Goal: Transaction & Acquisition: Book appointment/travel/reservation

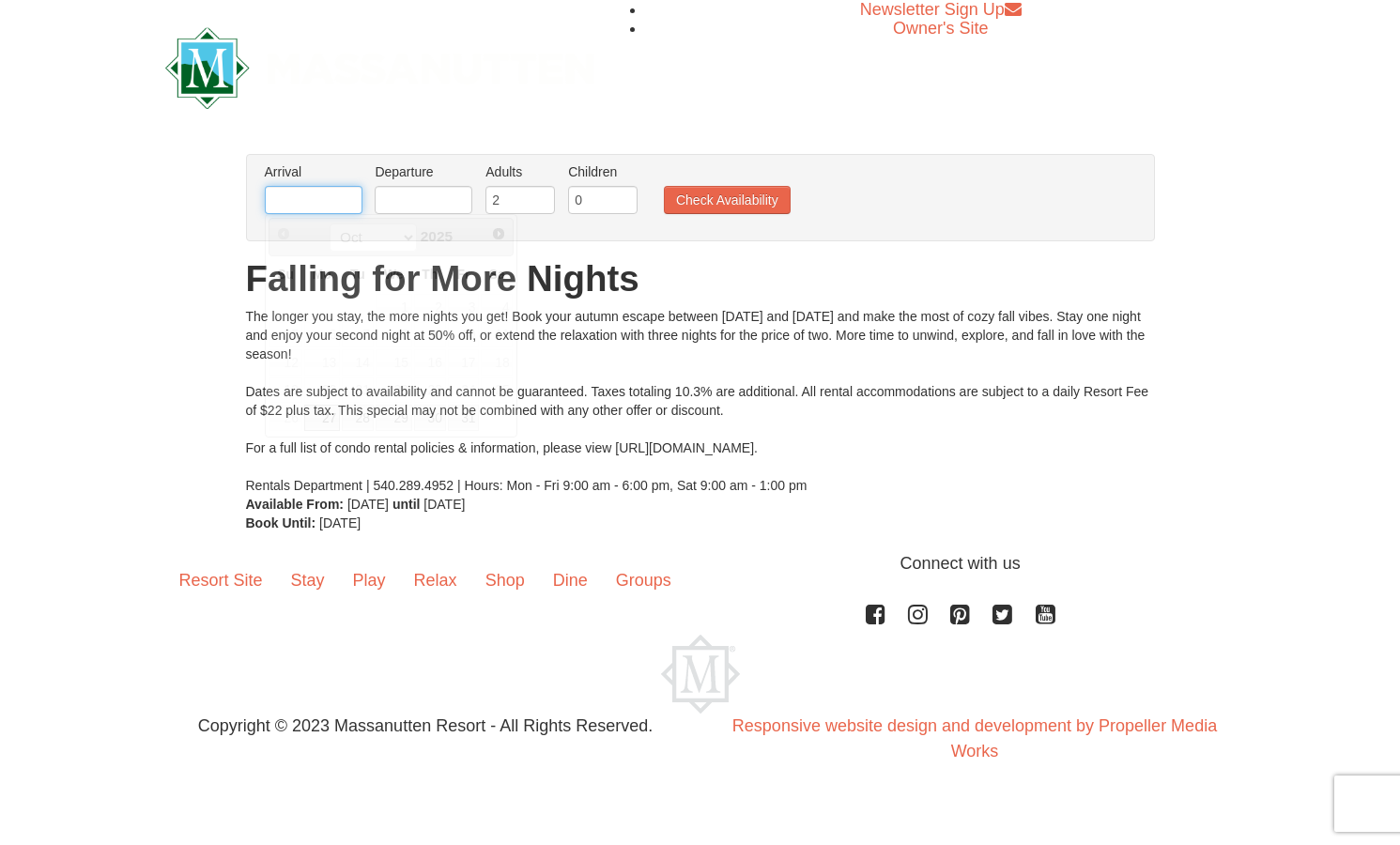
click at [308, 198] on input "text" at bounding box center [312, 199] width 97 height 28
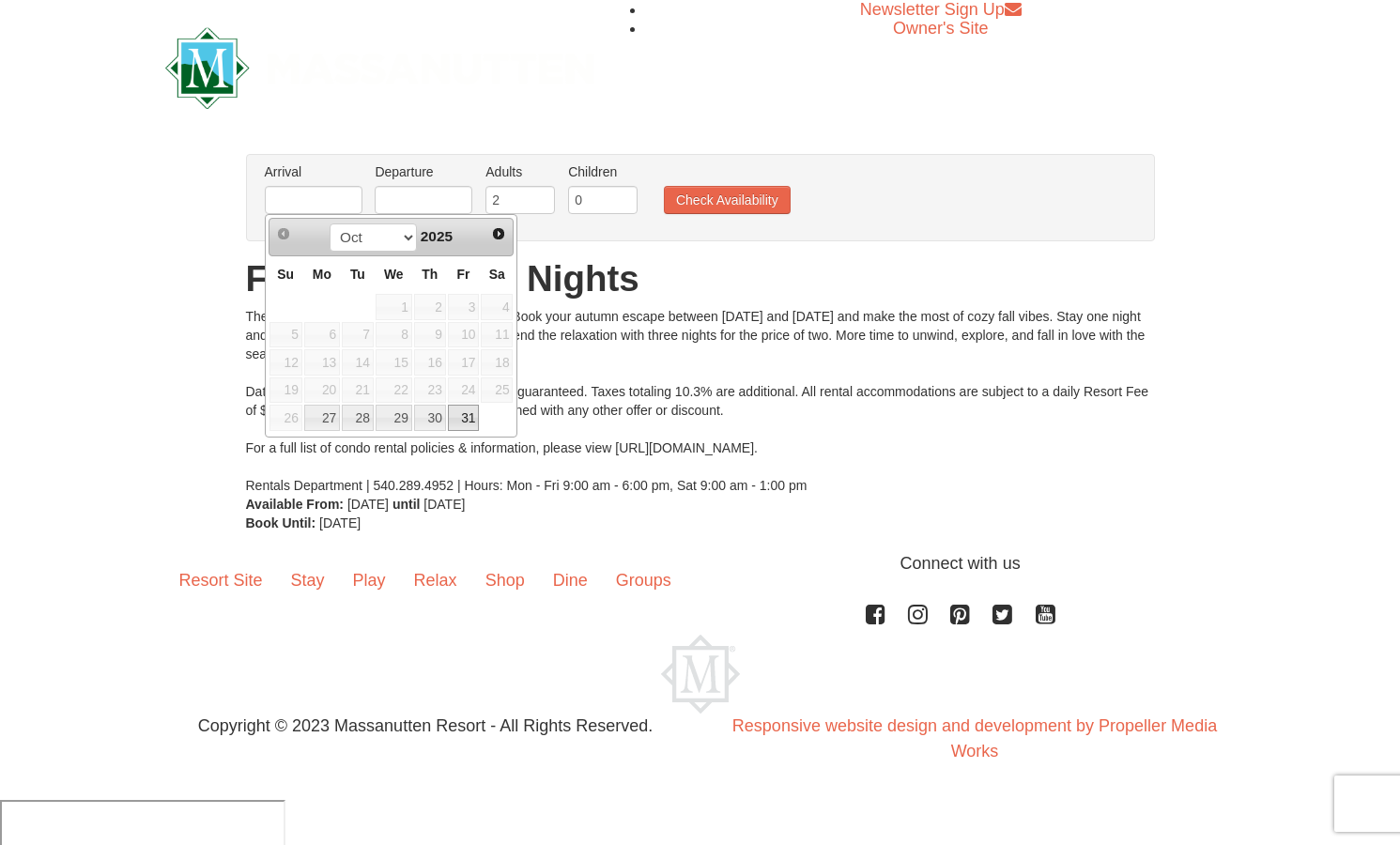
click at [463, 417] on link "31" at bounding box center [464, 418] width 31 height 27
type input "[DATE]"
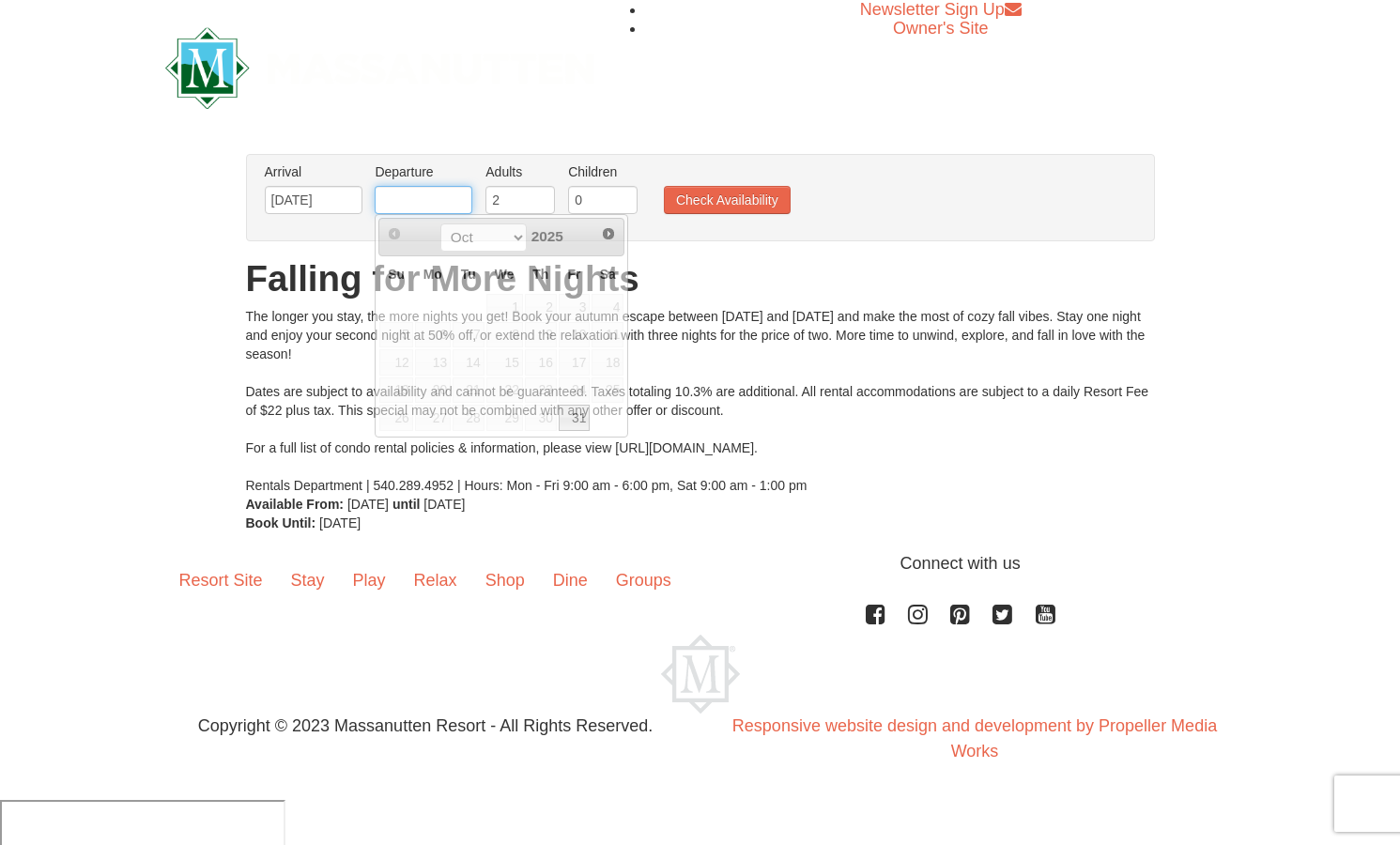
click at [414, 206] on input "text" at bounding box center [422, 199] width 97 height 28
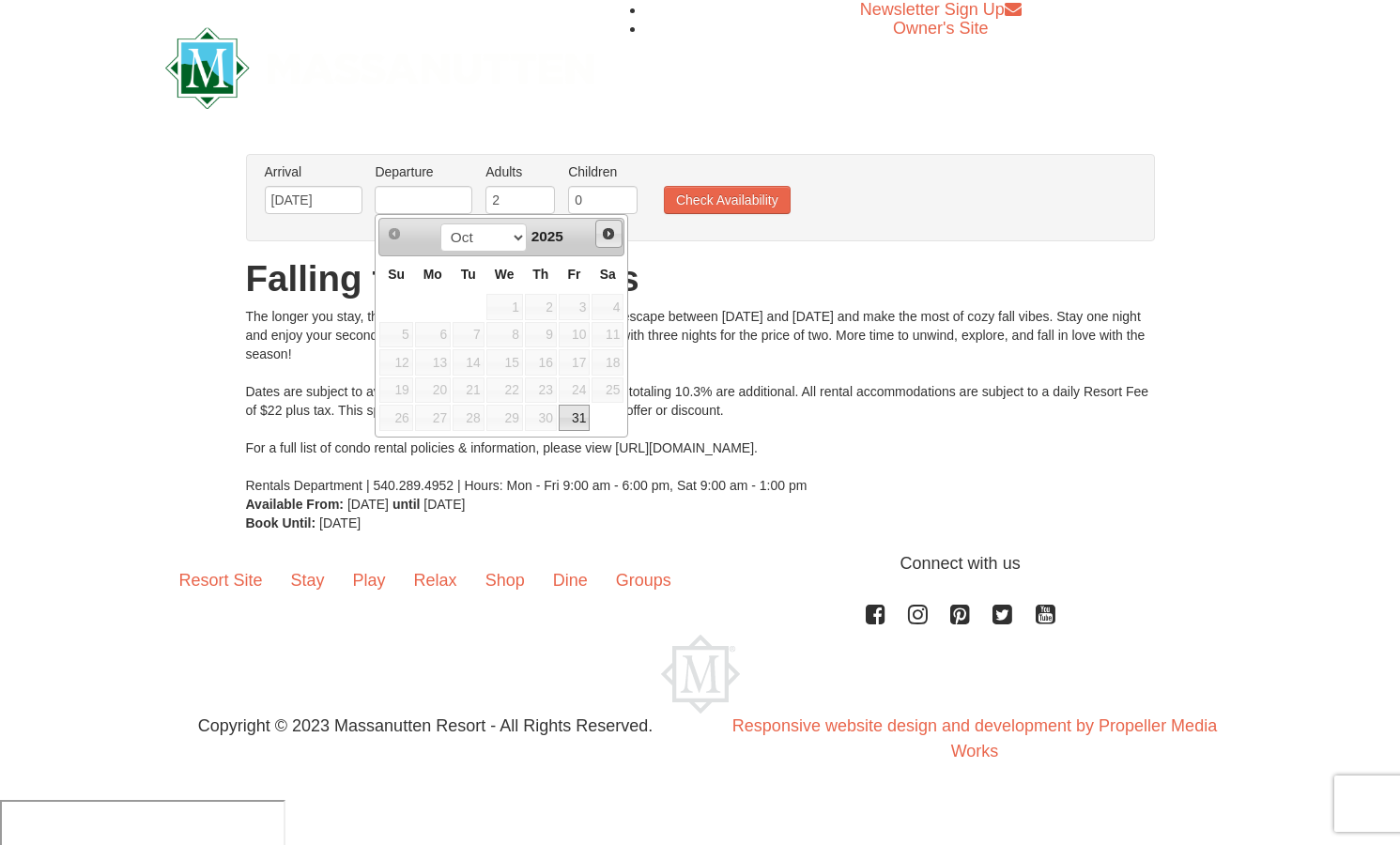
click at [609, 233] on span "Next" at bounding box center [608, 233] width 15 height 15
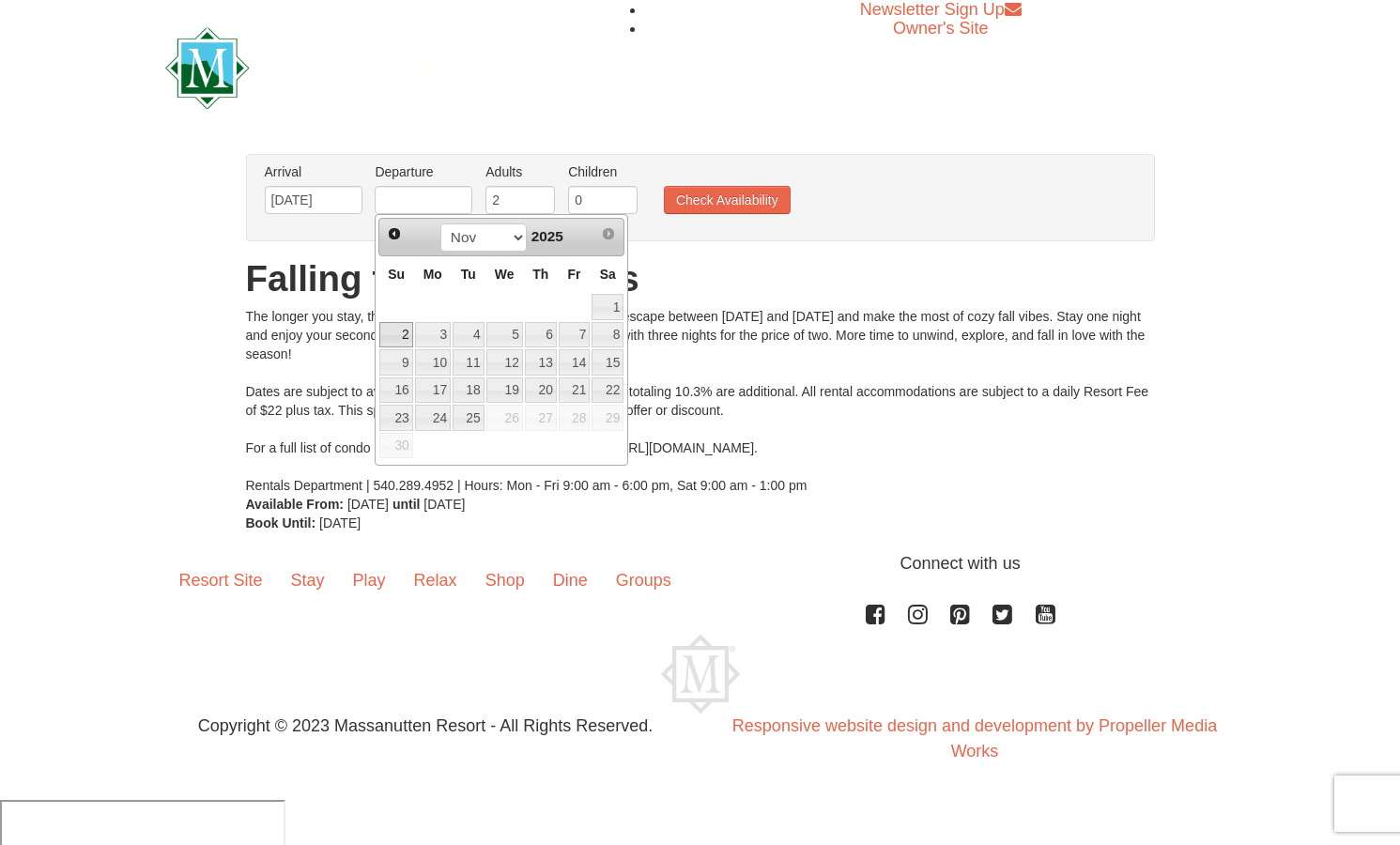
click at [401, 336] on link "2" at bounding box center [395, 335] width 32 height 27
type input "[DATE]"
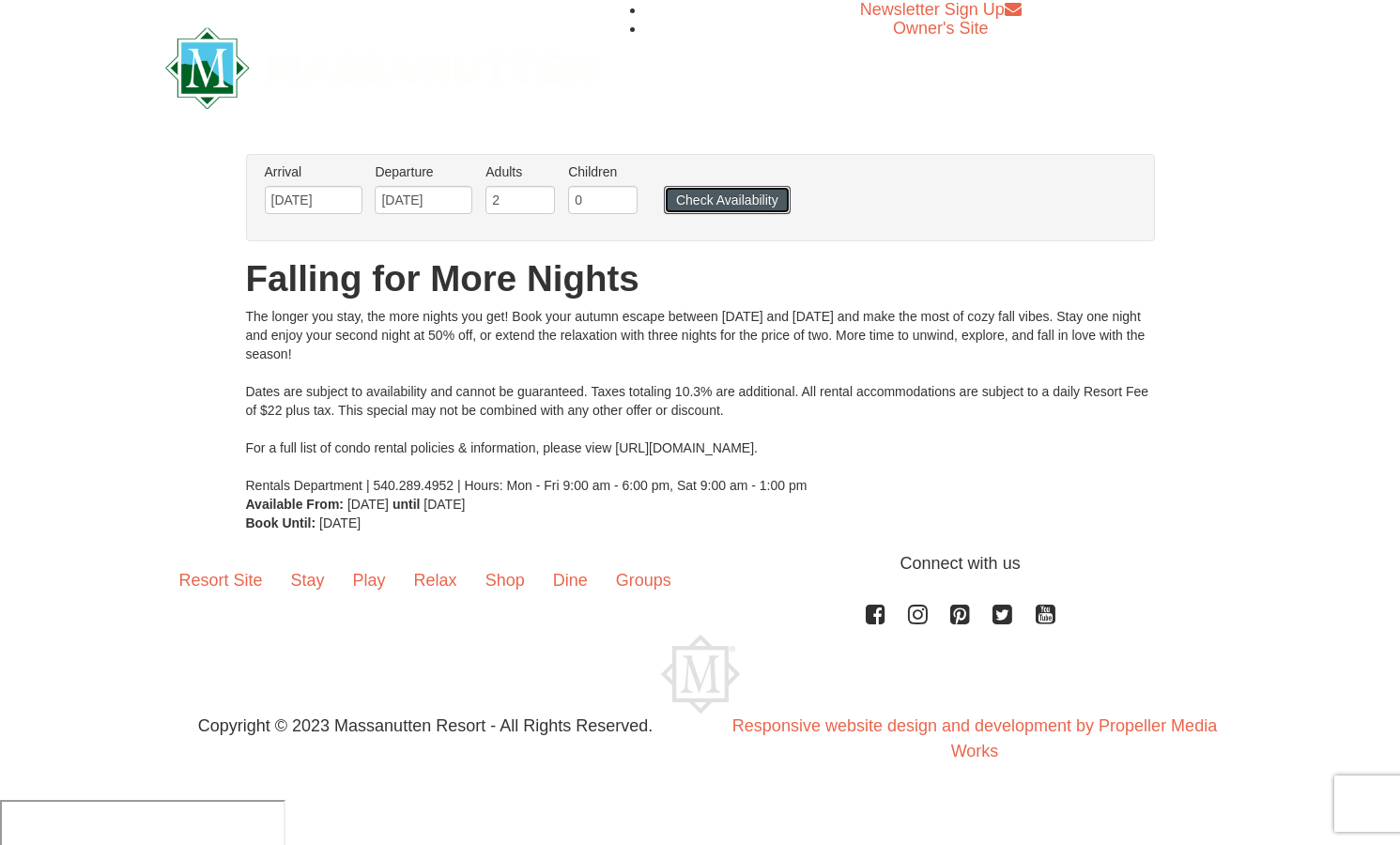
click at [703, 189] on button "Check Availability" at bounding box center [727, 199] width 127 height 28
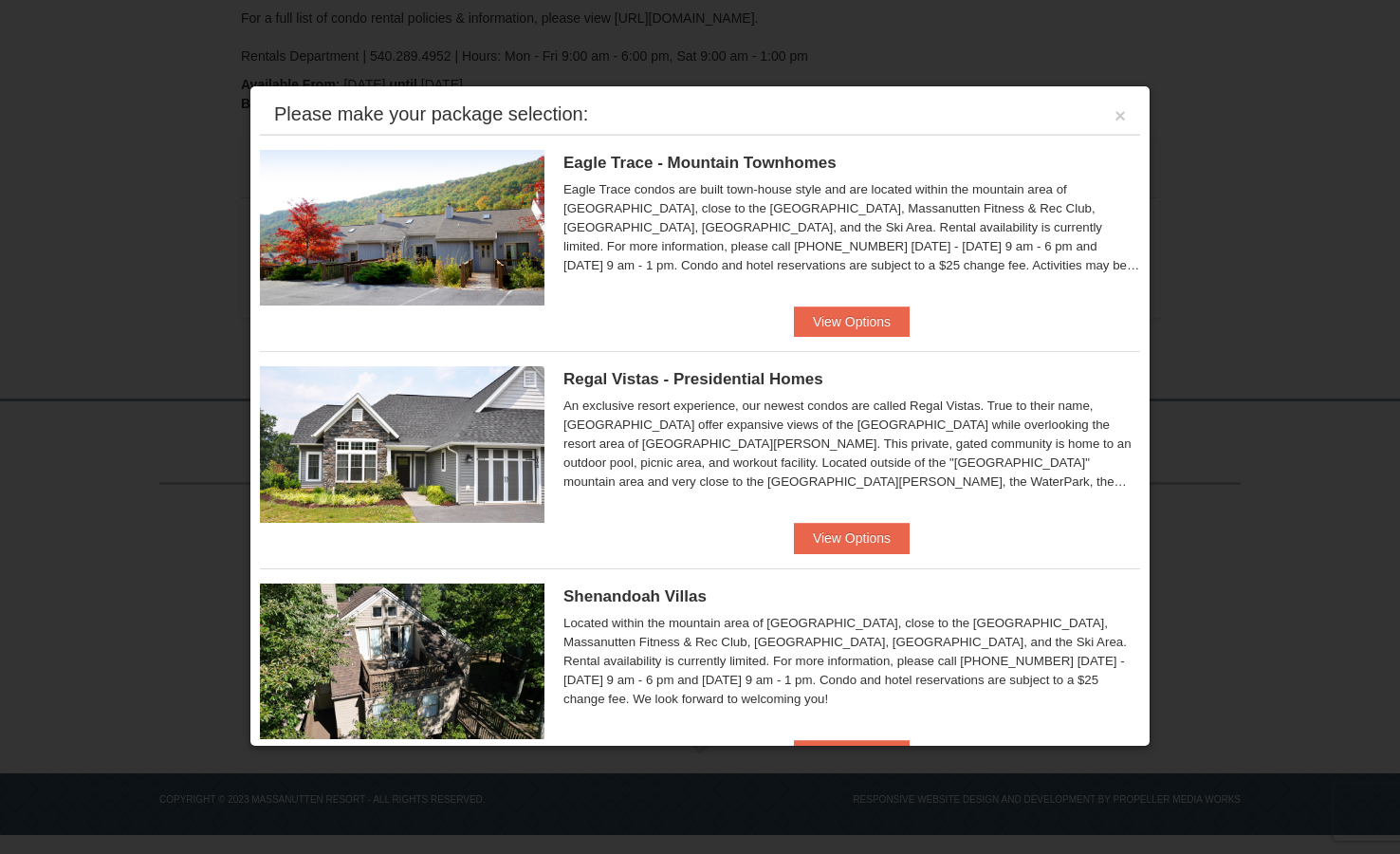
scroll to position [199, 0]
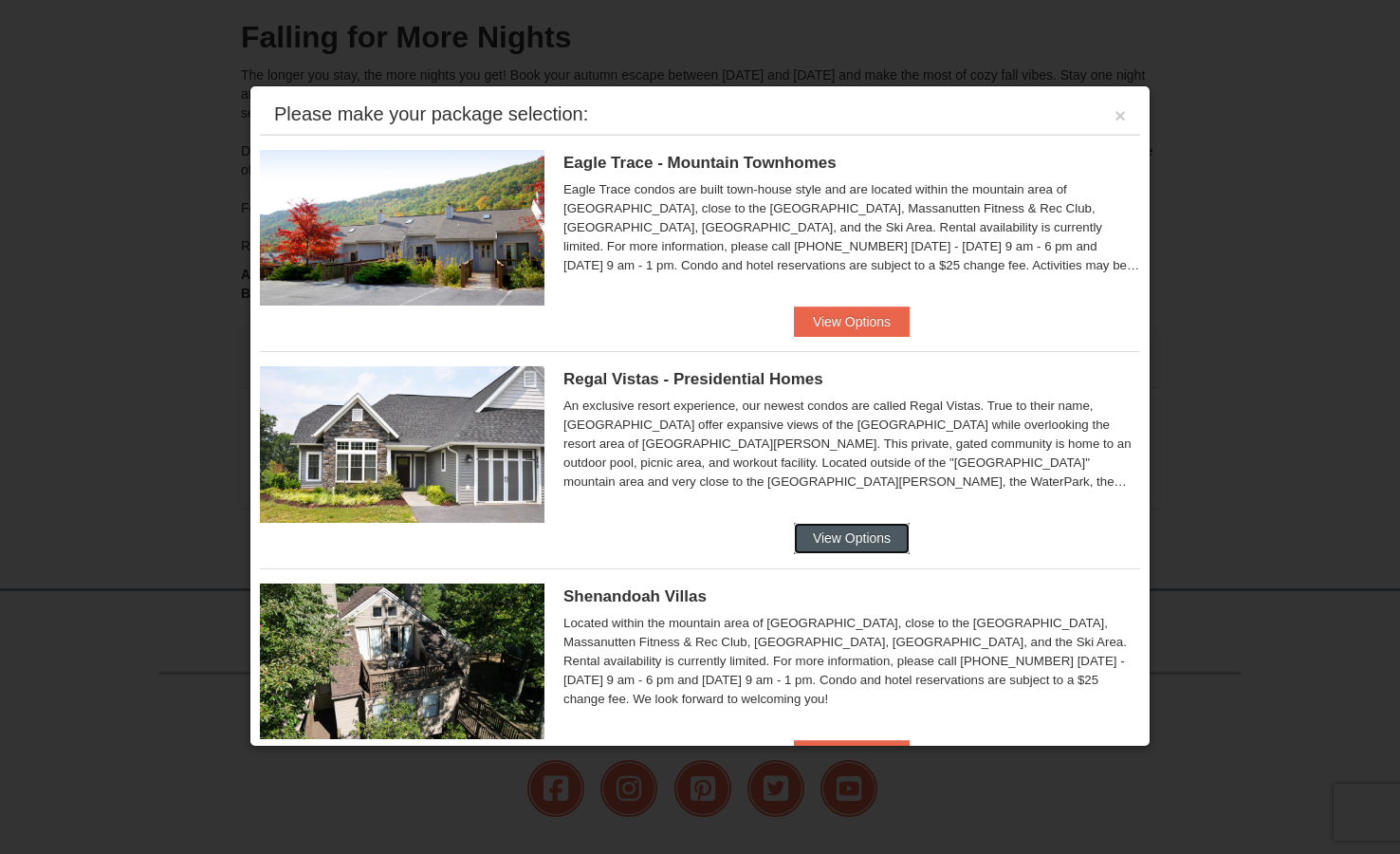
click at [838, 537] on button "View Options" at bounding box center [852, 537] width 116 height 31
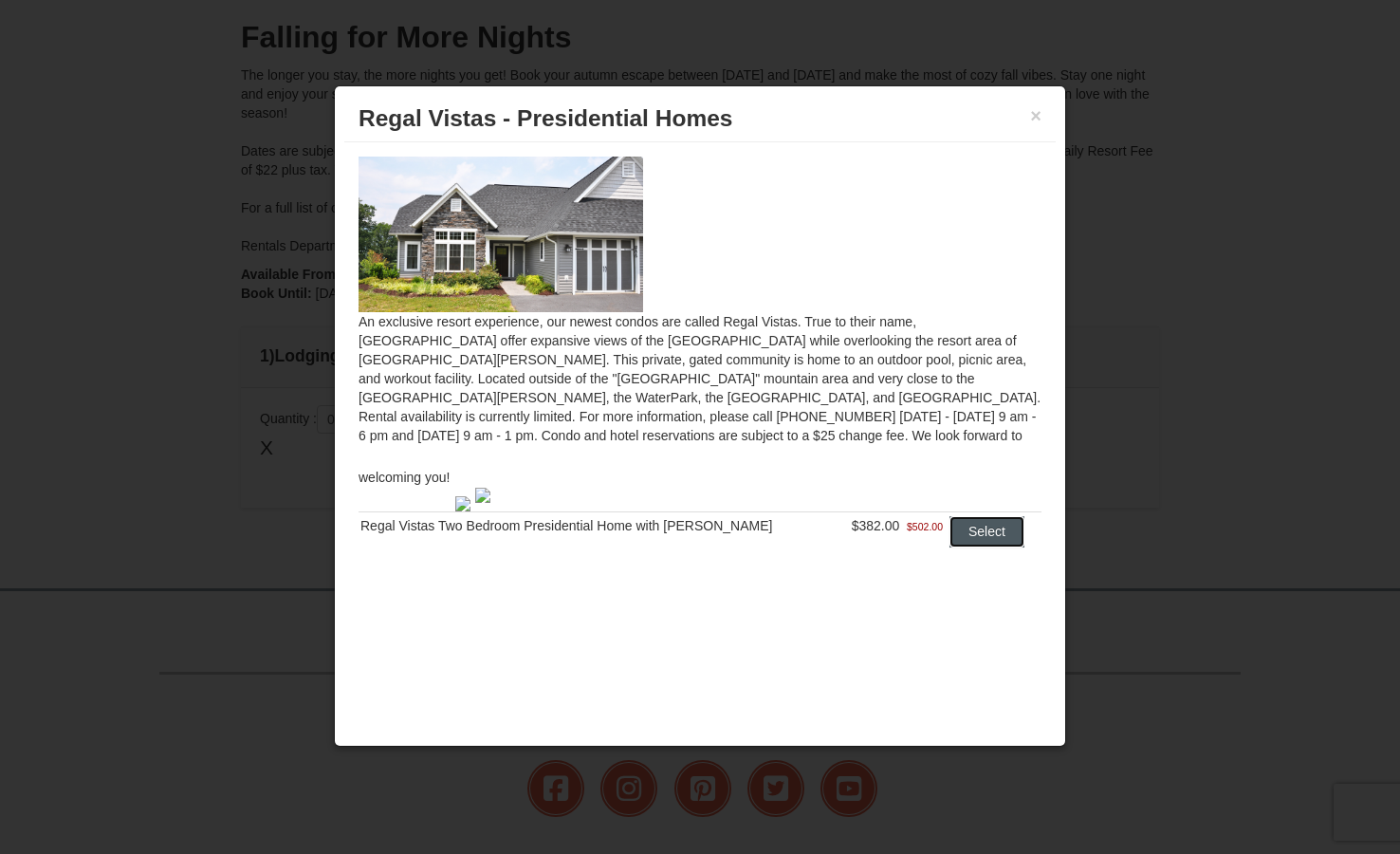
click at [985, 516] on button "Select" at bounding box center [986, 531] width 74 height 31
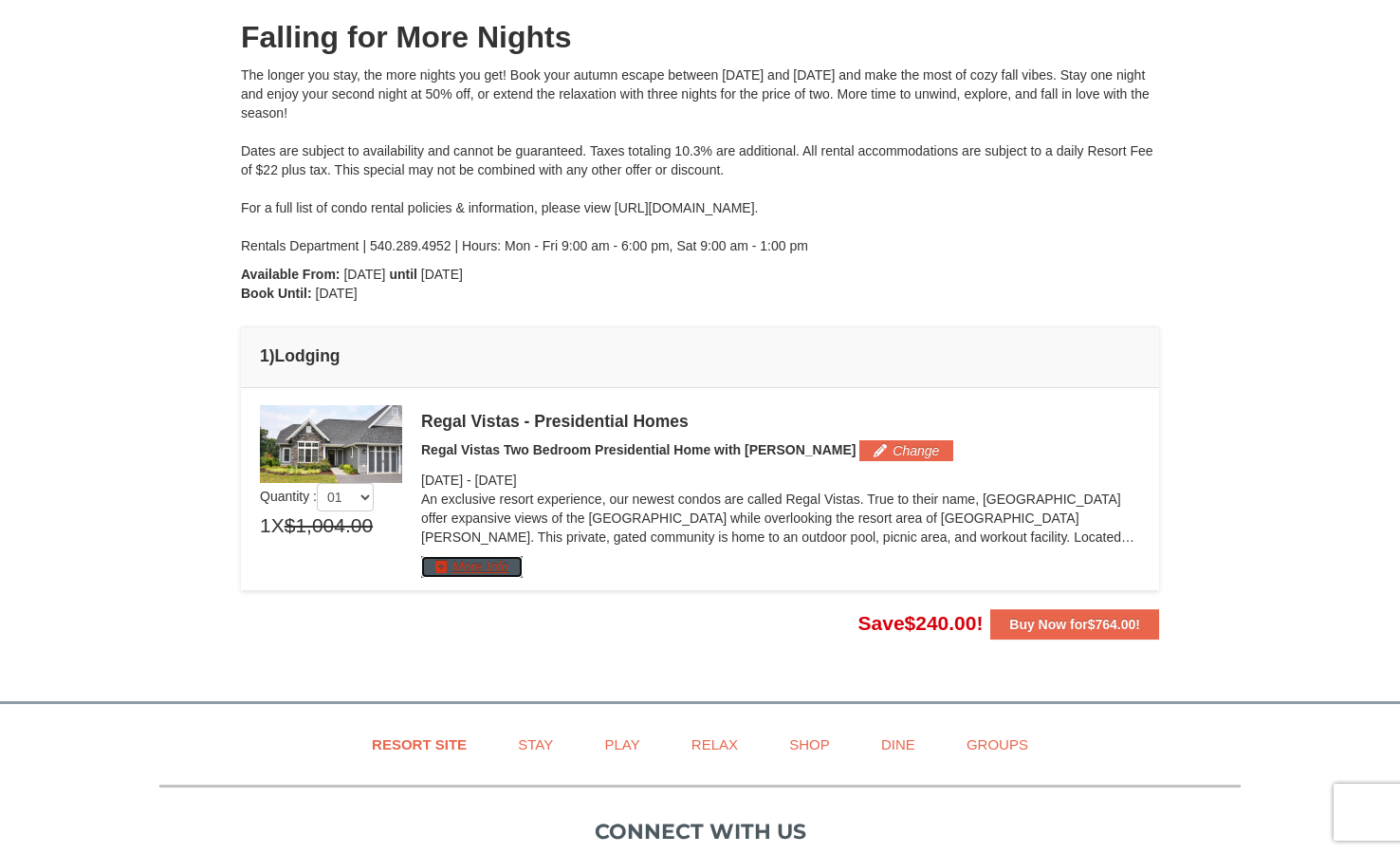
click at [459, 569] on button "More Info" at bounding box center [472, 566] width 101 height 21
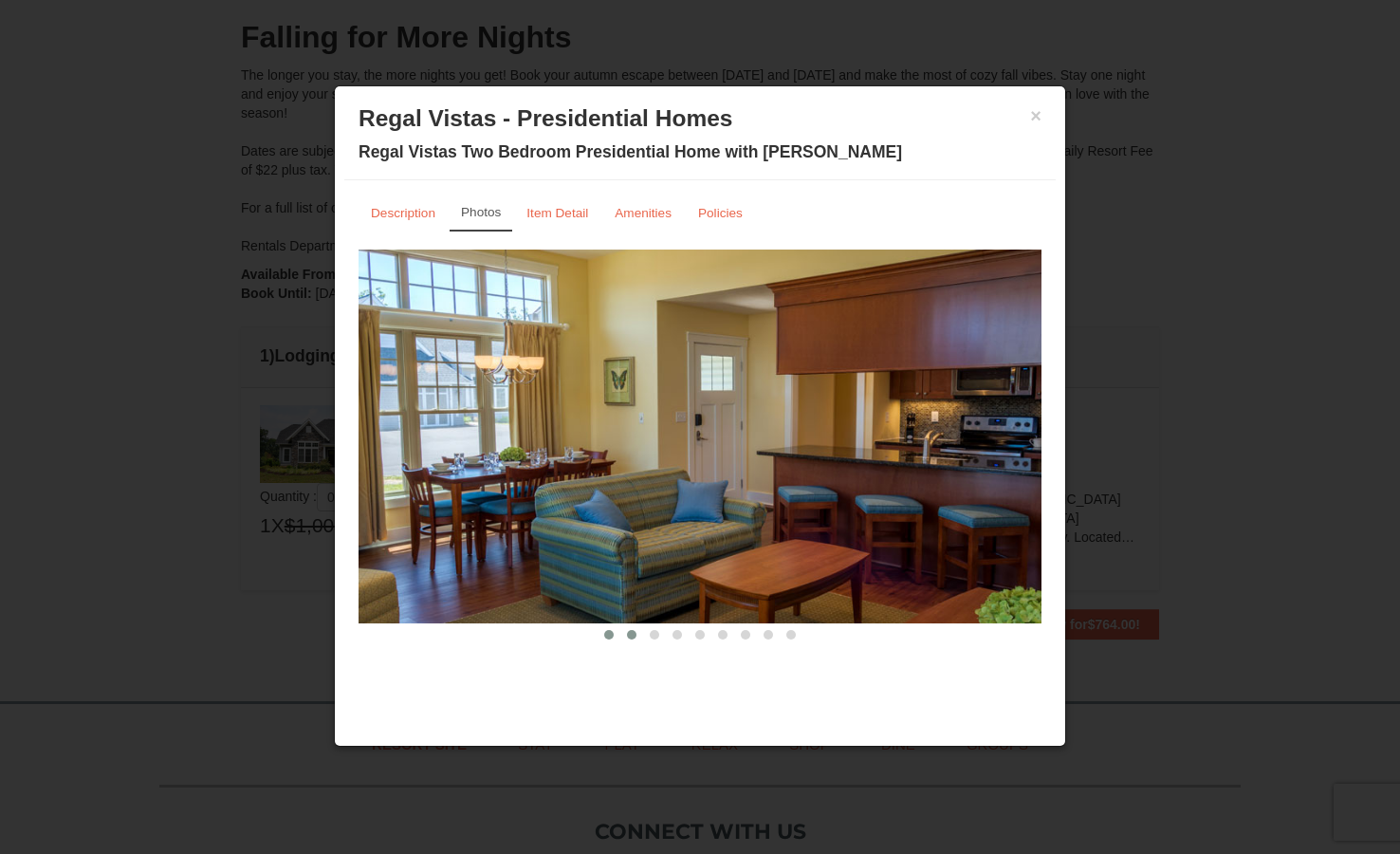
click at [633, 640] on button at bounding box center [631, 635] width 23 height 19
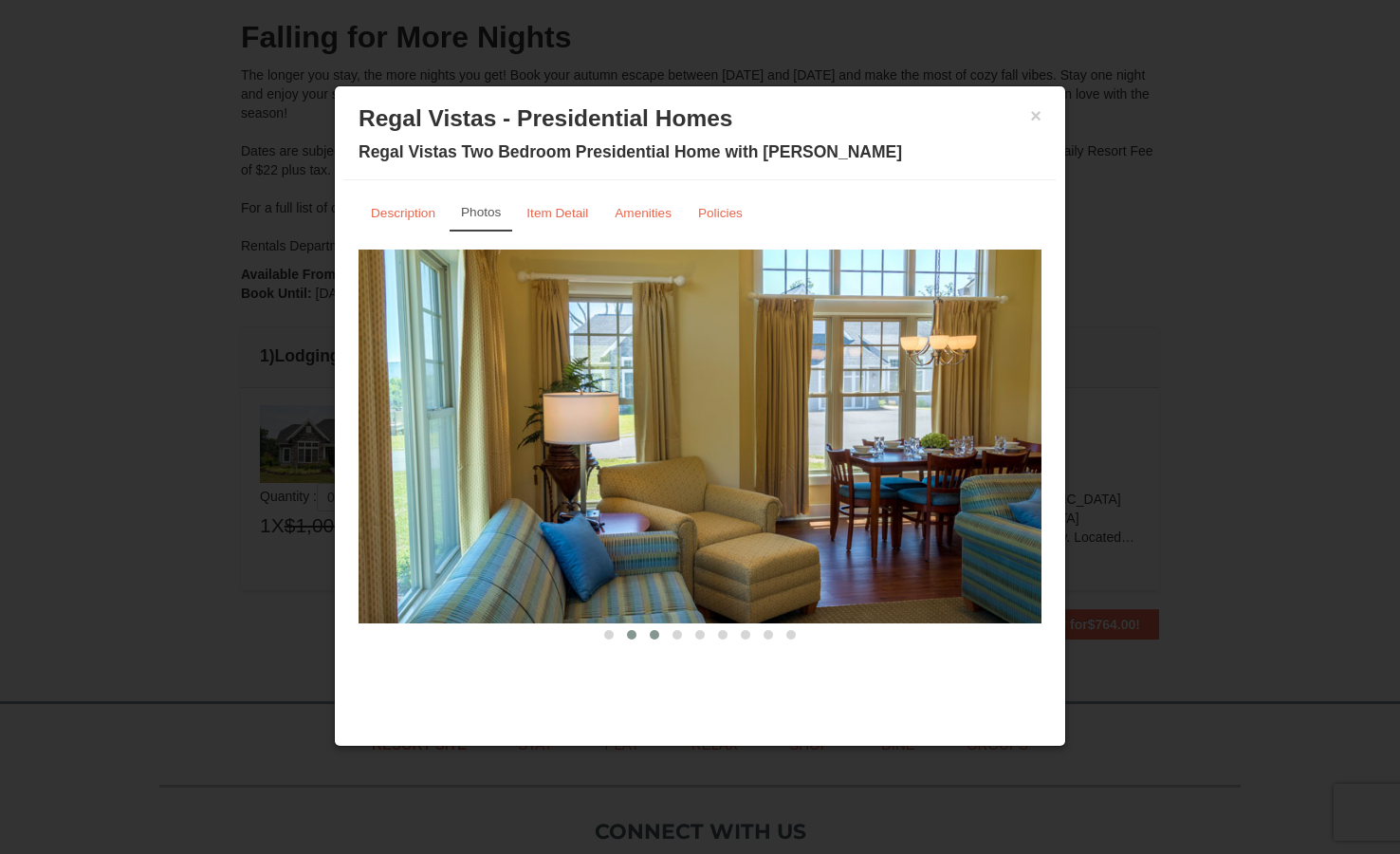
click at [650, 636] on span at bounding box center [655, 635] width 10 height 10
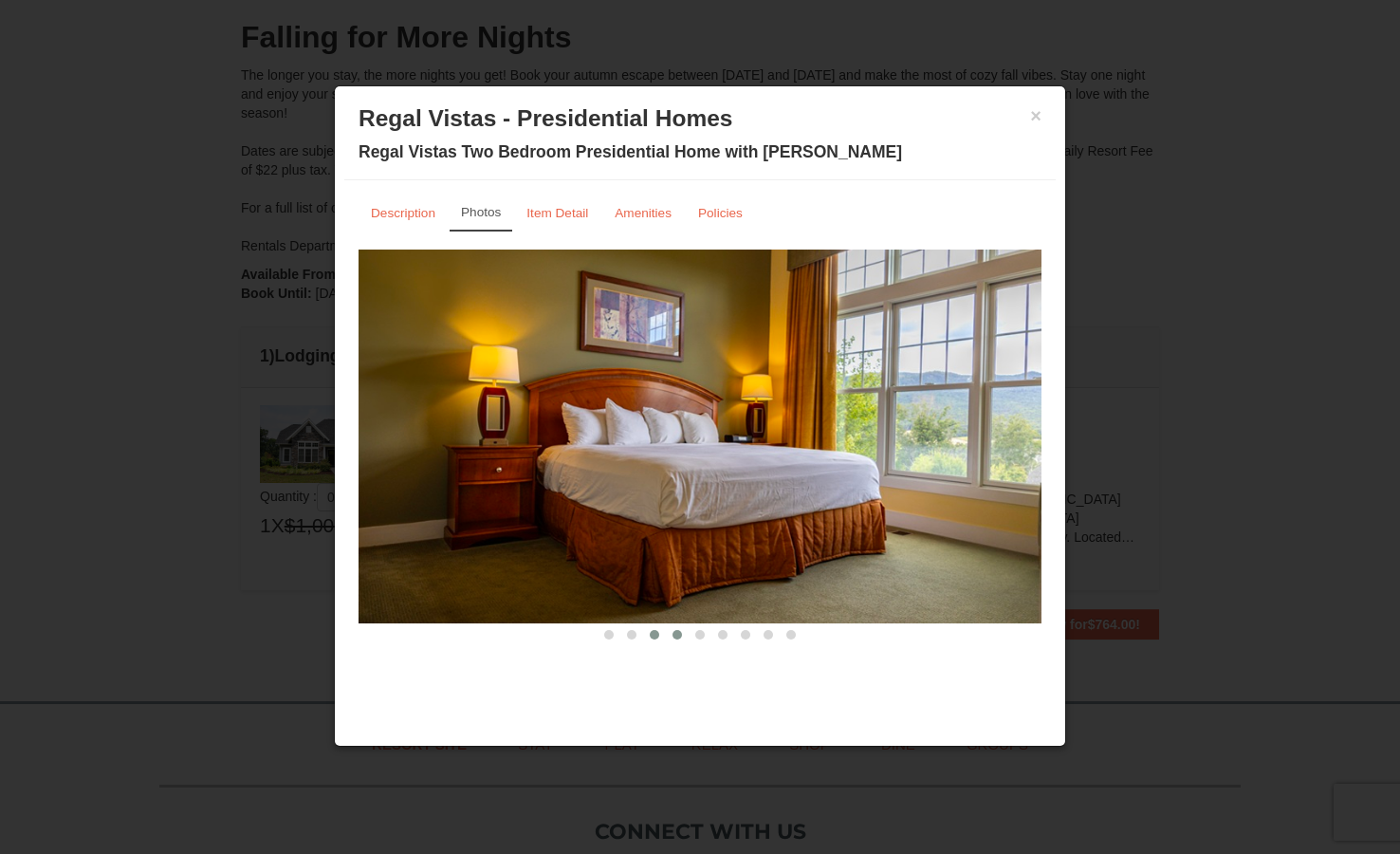
click at [681, 636] on span at bounding box center [677, 635] width 10 height 10
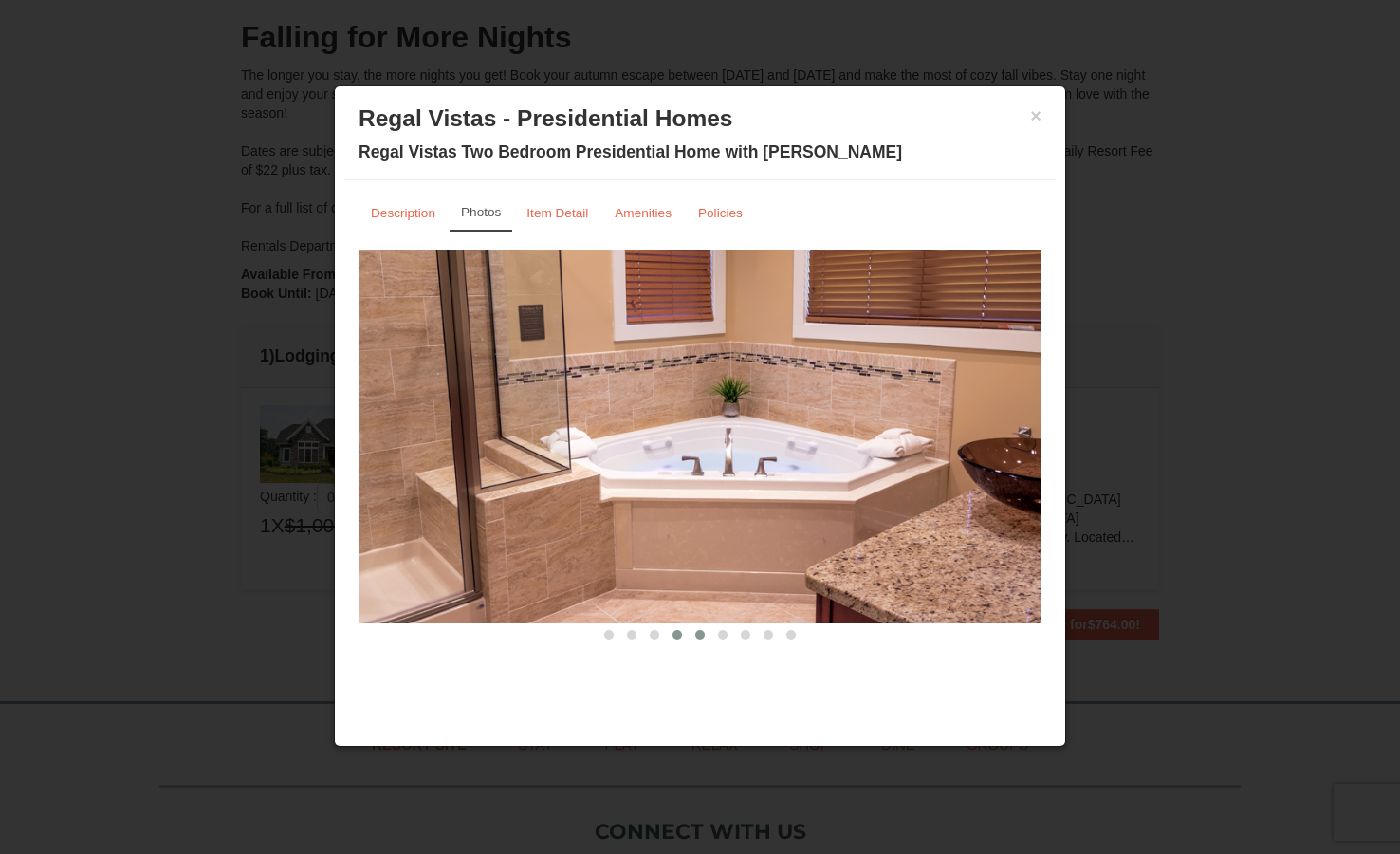
click at [698, 636] on span at bounding box center [700, 635] width 10 height 10
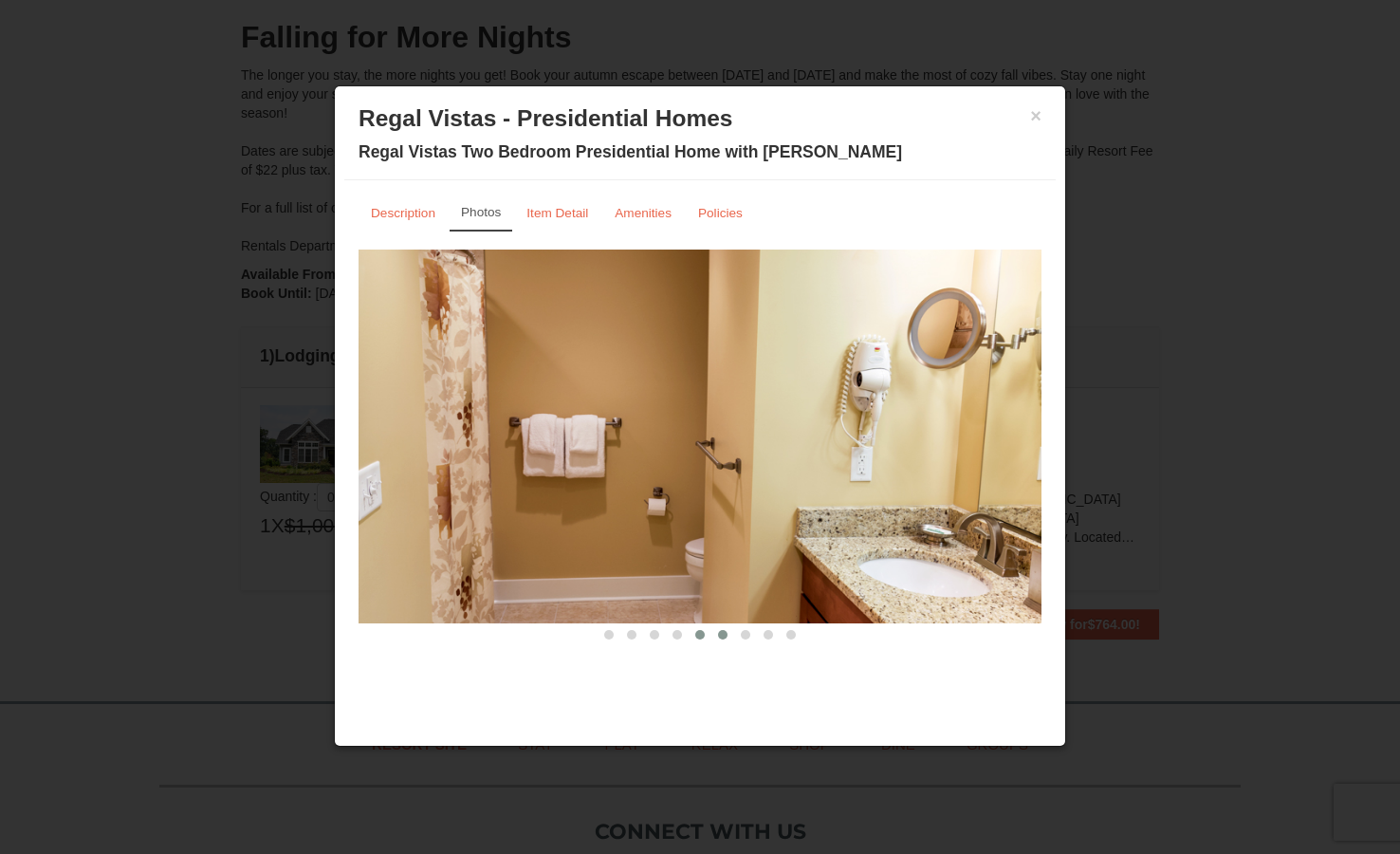
click at [727, 633] on span at bounding box center [723, 635] width 10 height 10
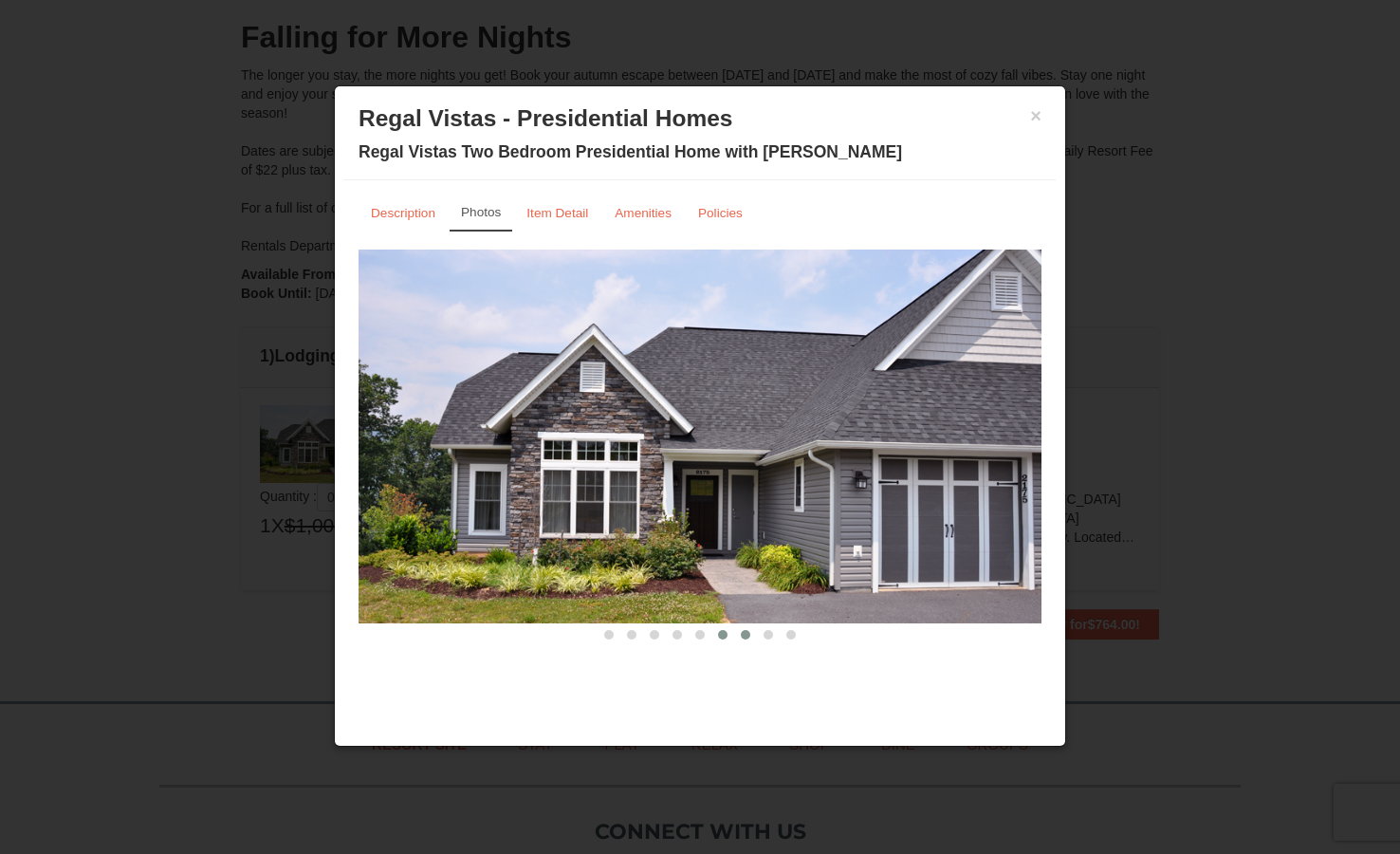
click at [739, 632] on button at bounding box center [746, 635] width 23 height 19
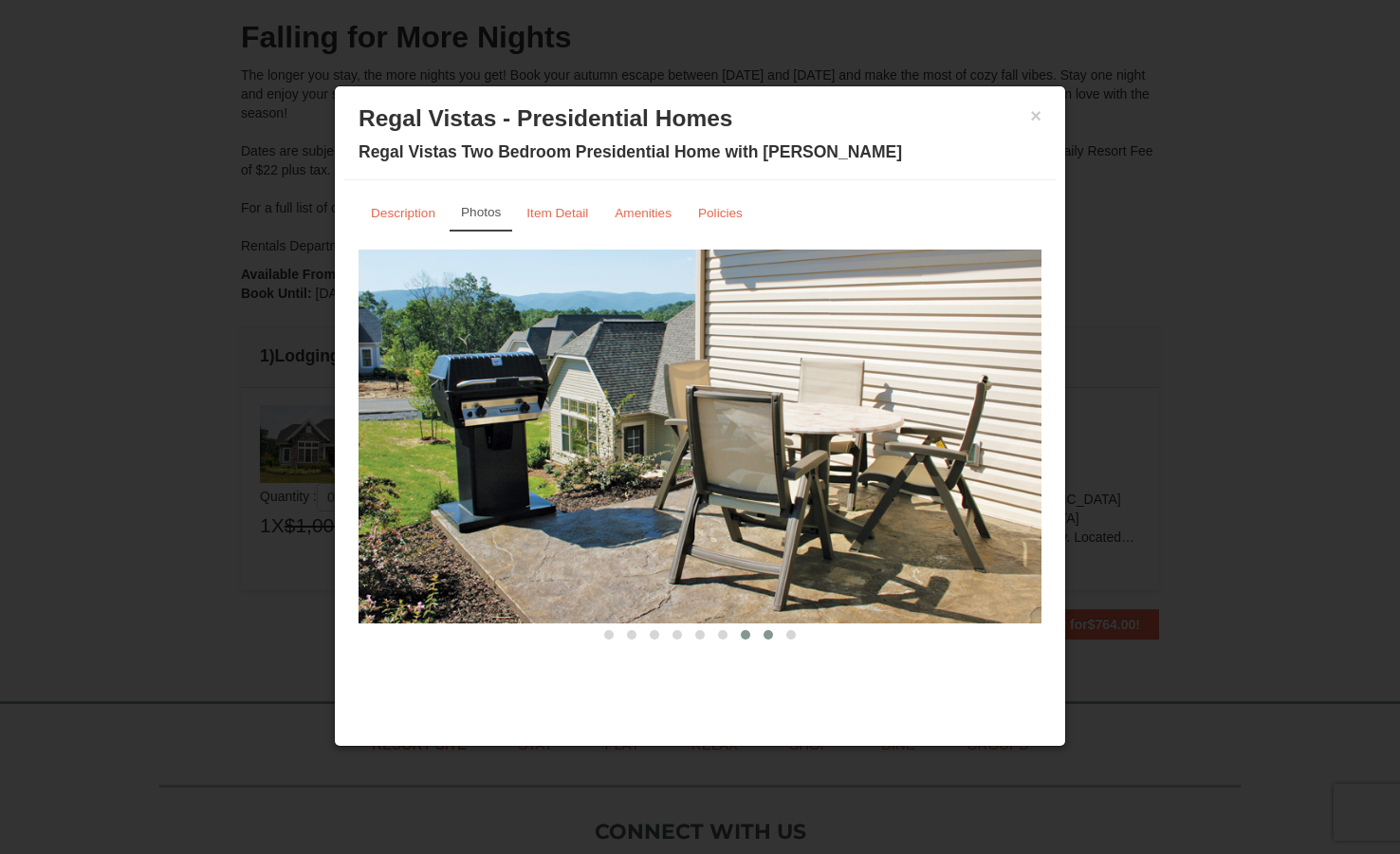
click at [770, 637] on span at bounding box center [769, 635] width 10 height 10
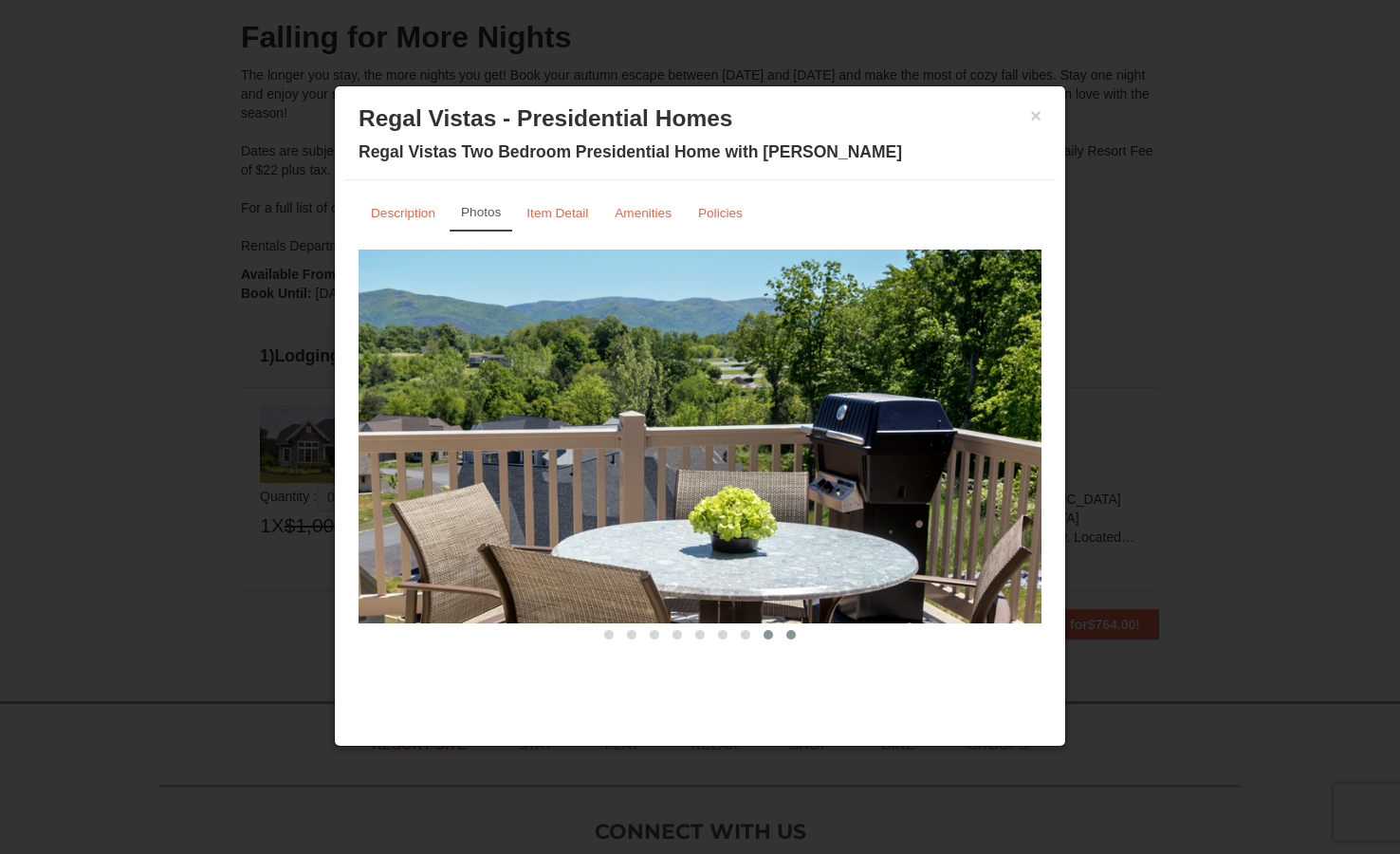
click at [788, 635] on span at bounding box center [791, 635] width 10 height 10
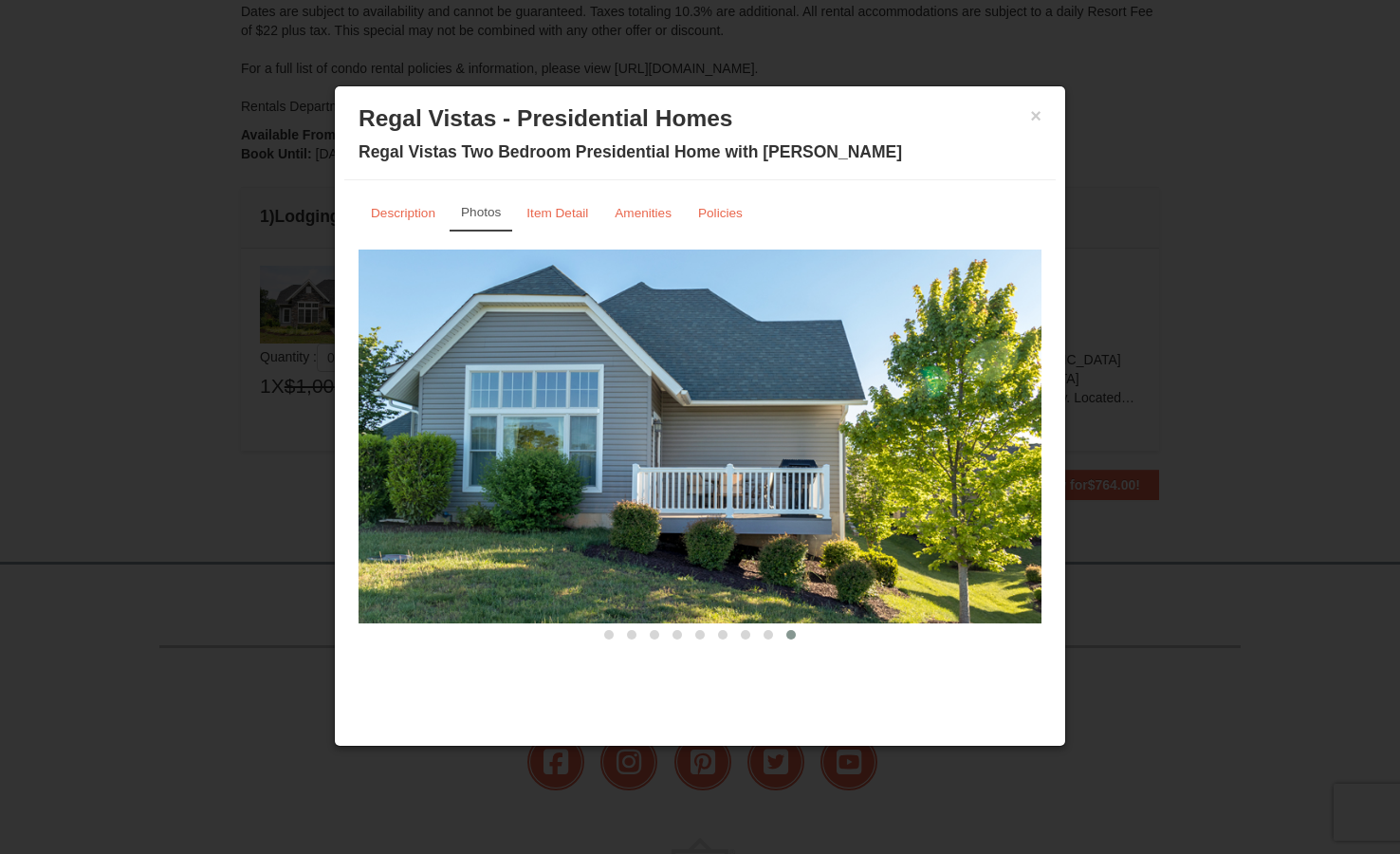
scroll to position [293, 0]
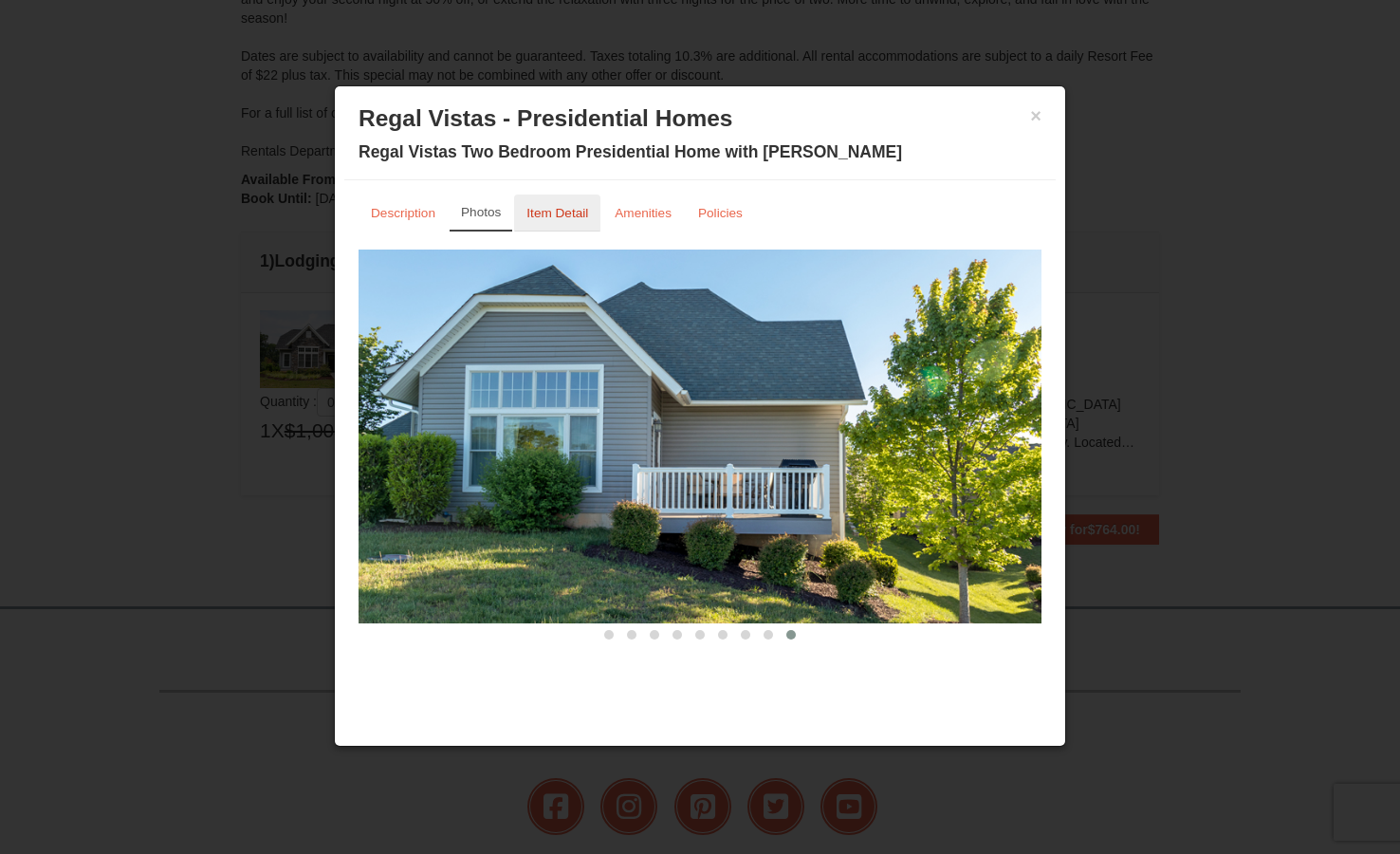
click at [569, 211] on small "Item Detail" at bounding box center [557, 213] width 62 height 14
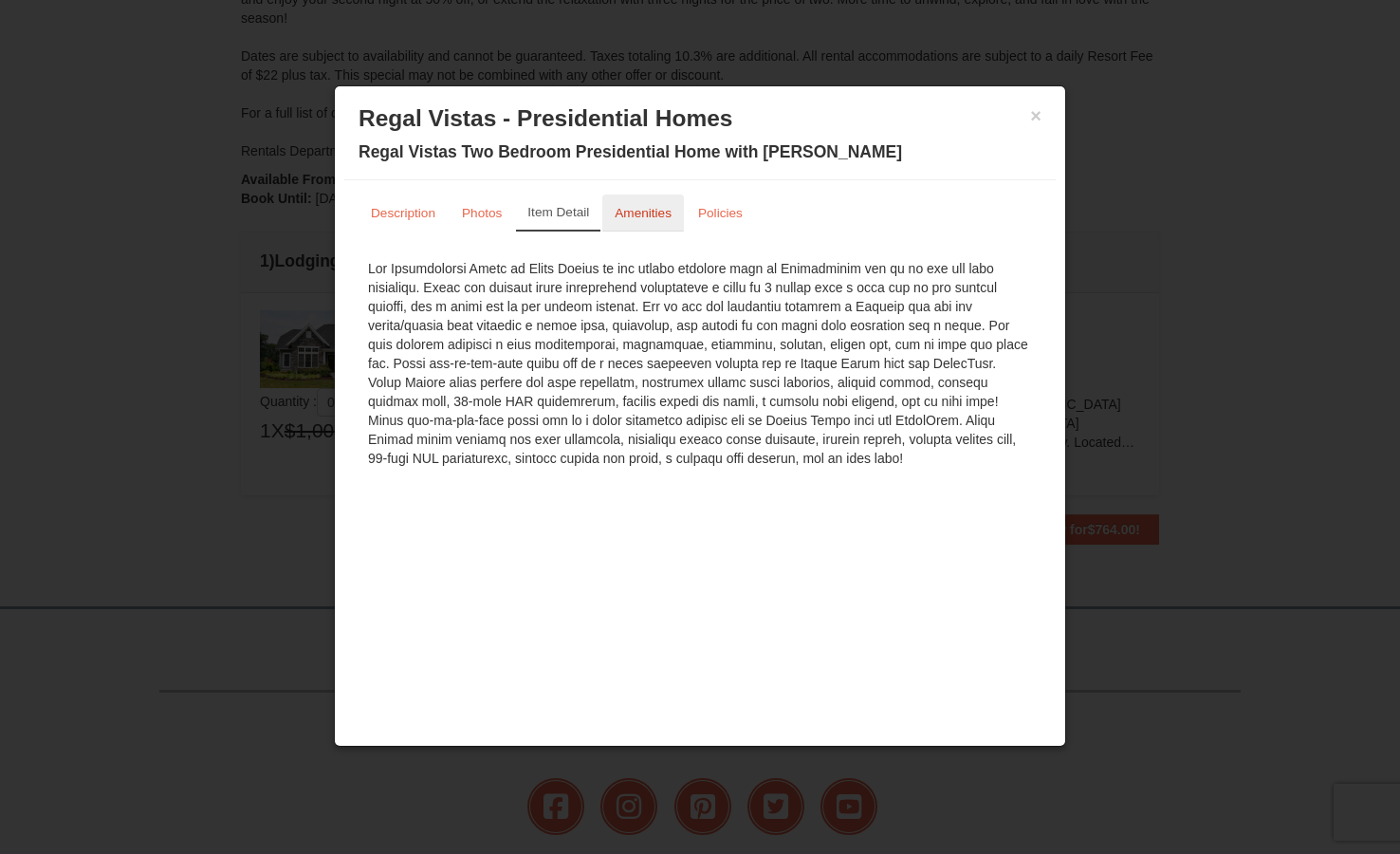
click at [637, 219] on small "Amenities" at bounding box center [642, 213] width 57 height 14
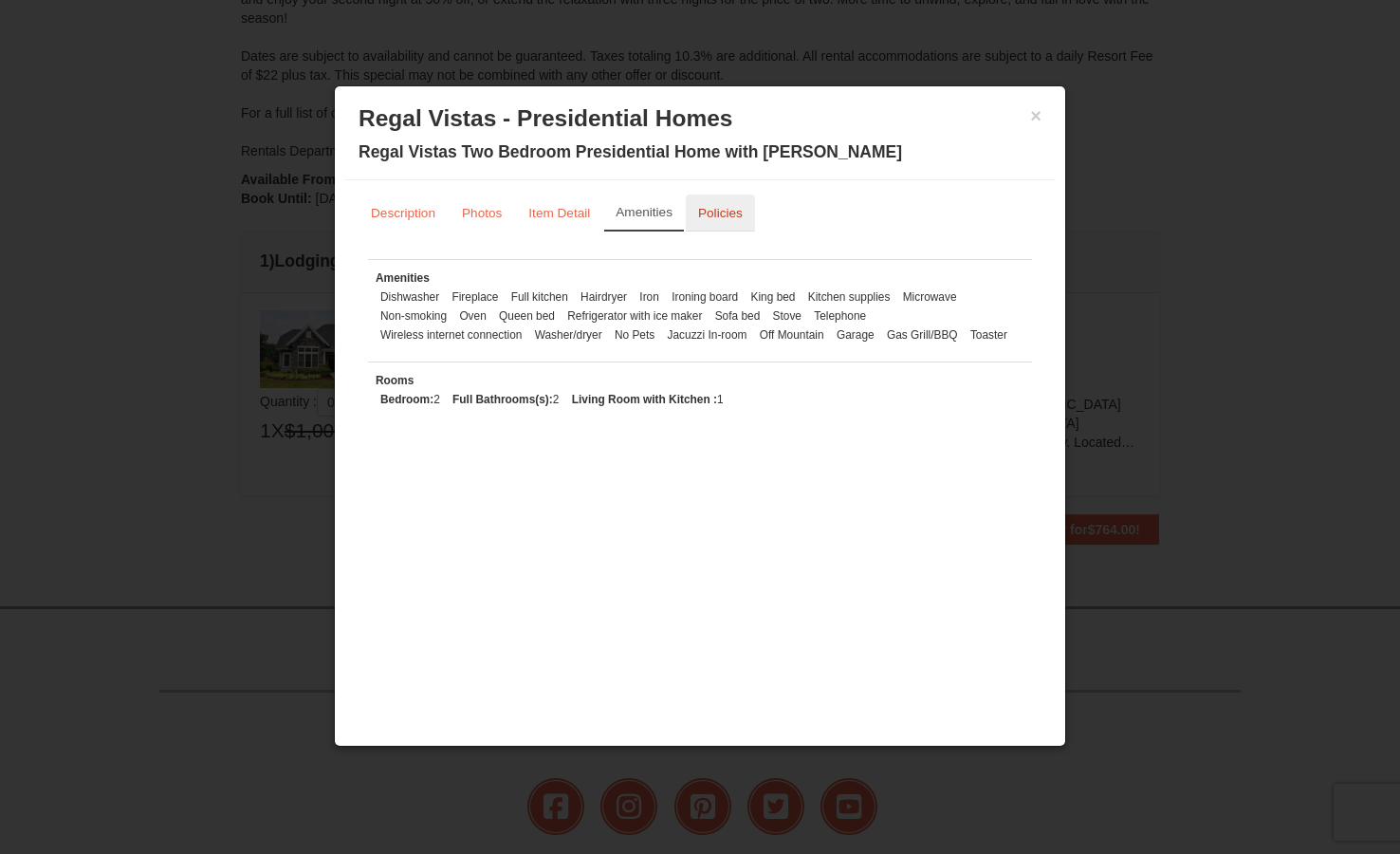
click at [736, 221] on link "Policies" at bounding box center [721, 213] width 70 height 37
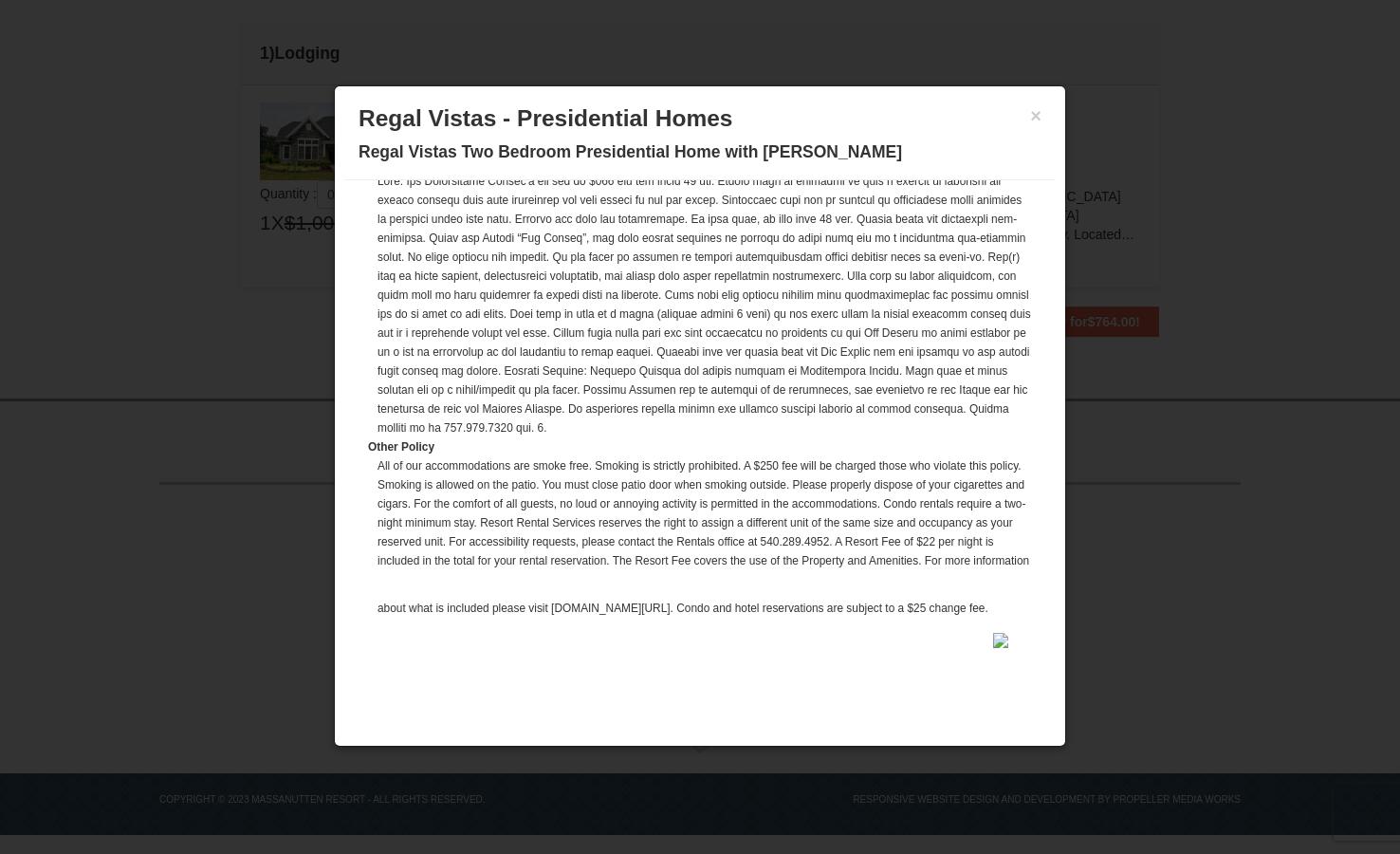
scroll to position [0, 0]
click at [1038, 118] on button "×" at bounding box center [1036, 115] width 11 height 19
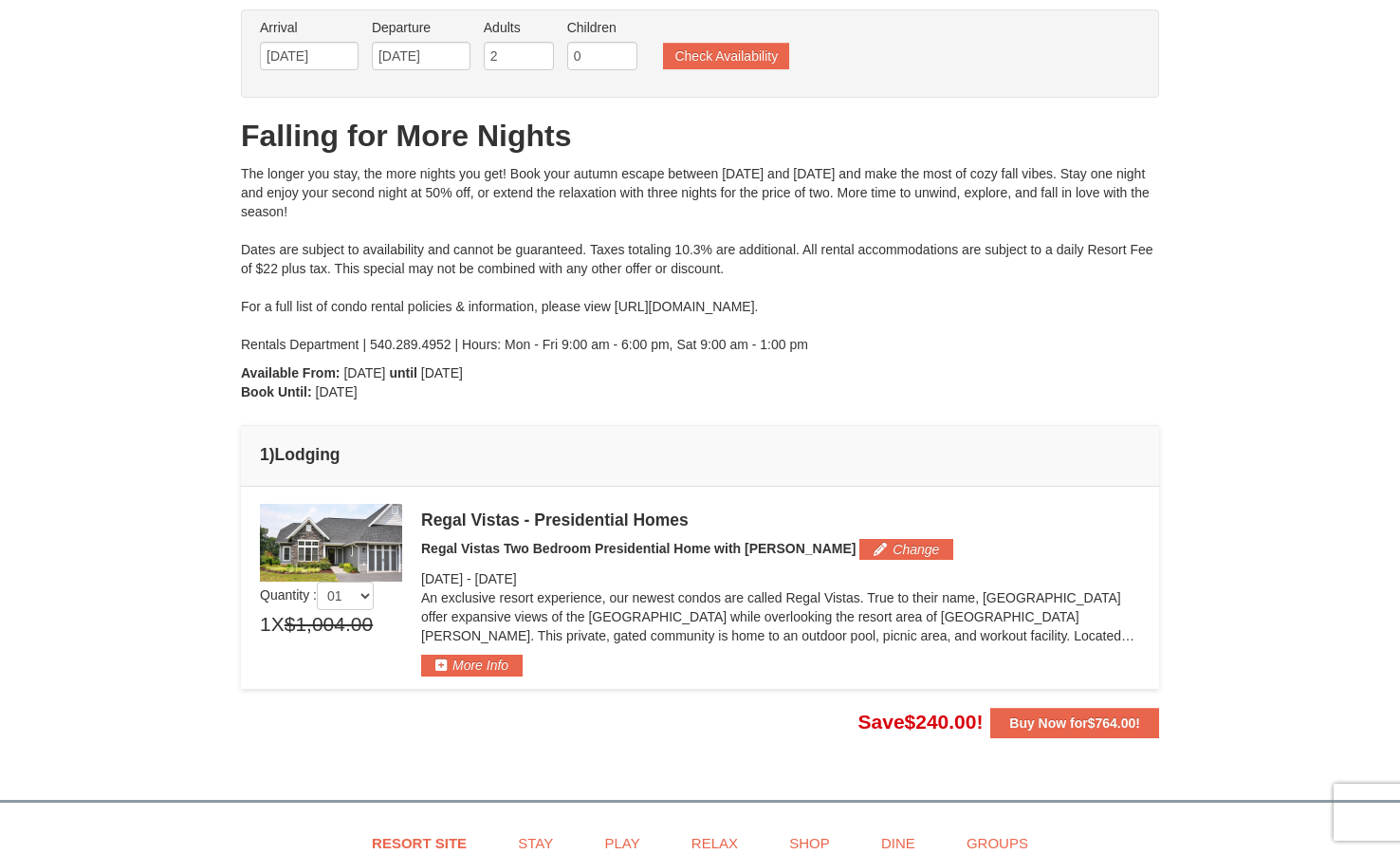
scroll to position [27, 0]
